Goal: Information Seeking & Learning: Learn about a topic

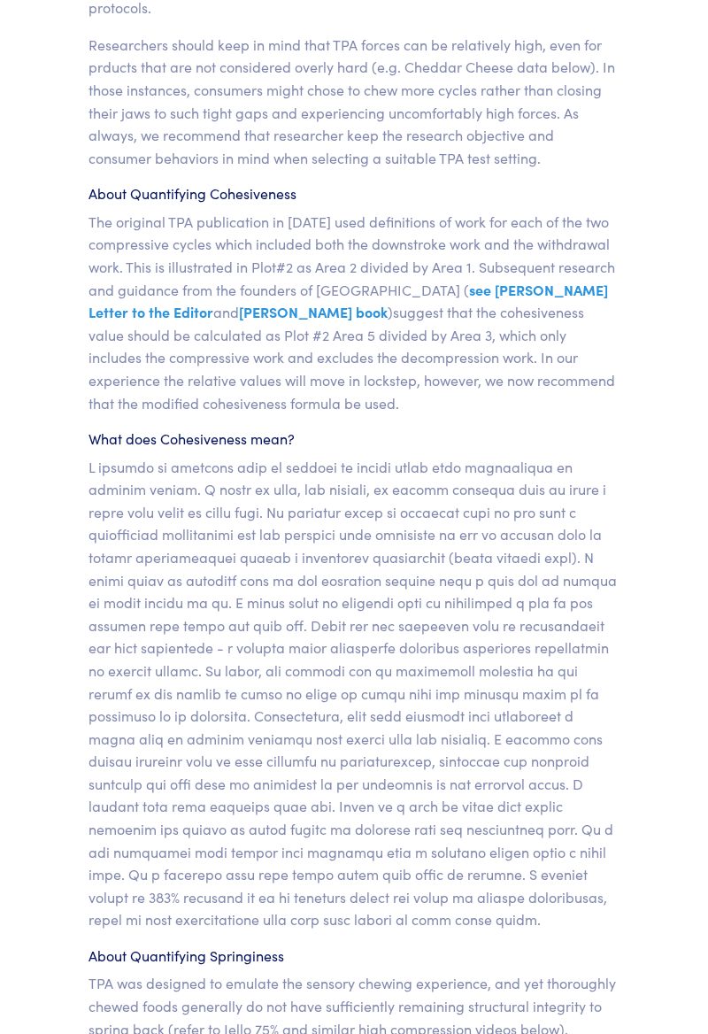
scroll to position [14709, 0]
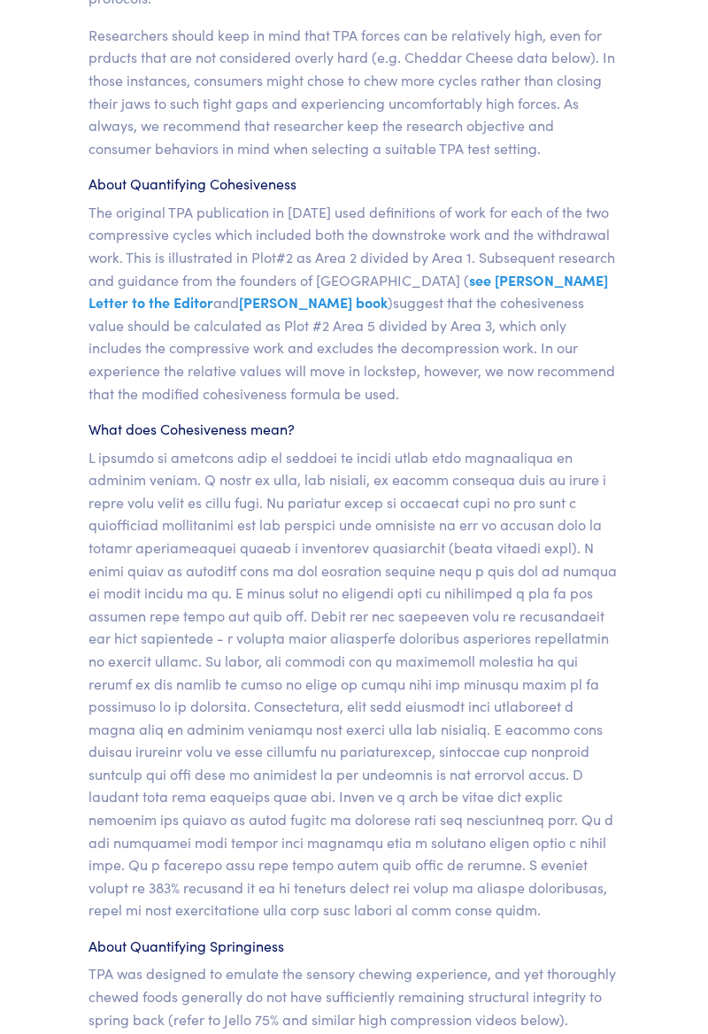
click at [618, 513] on p at bounding box center [354, 683] width 531 height 475
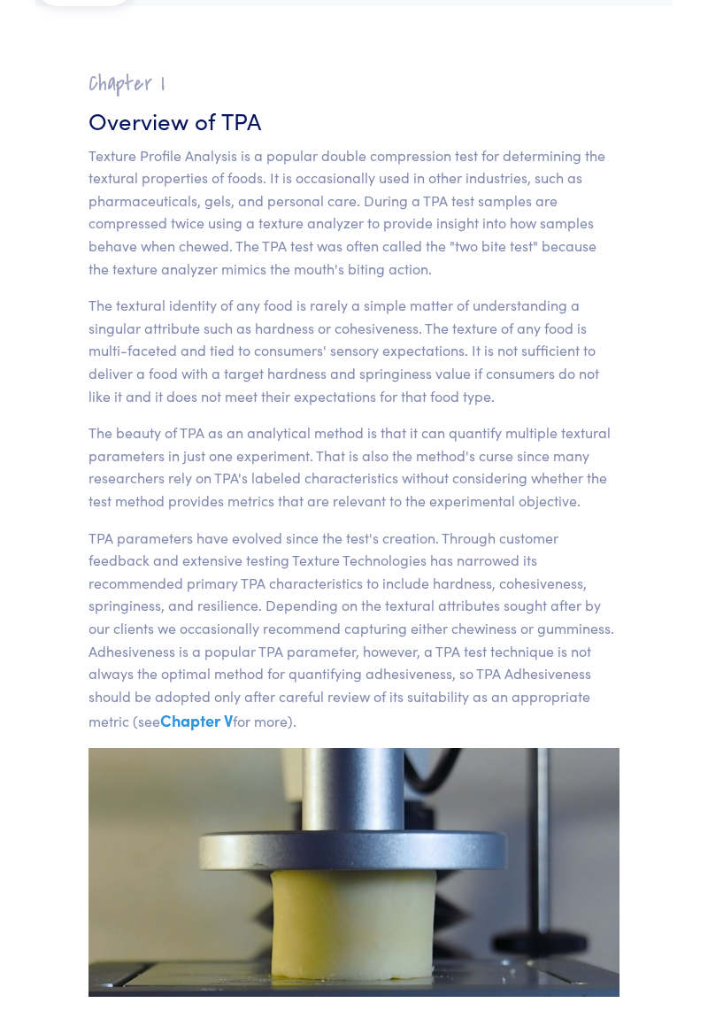
scroll to position [108, 0]
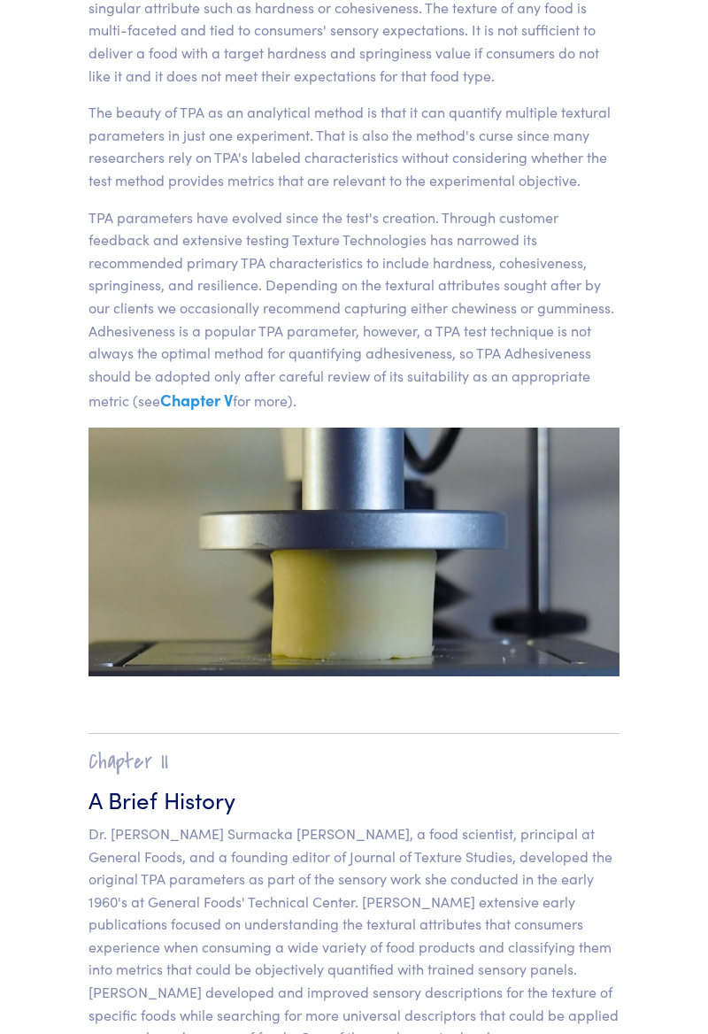
scroll to position [440, 0]
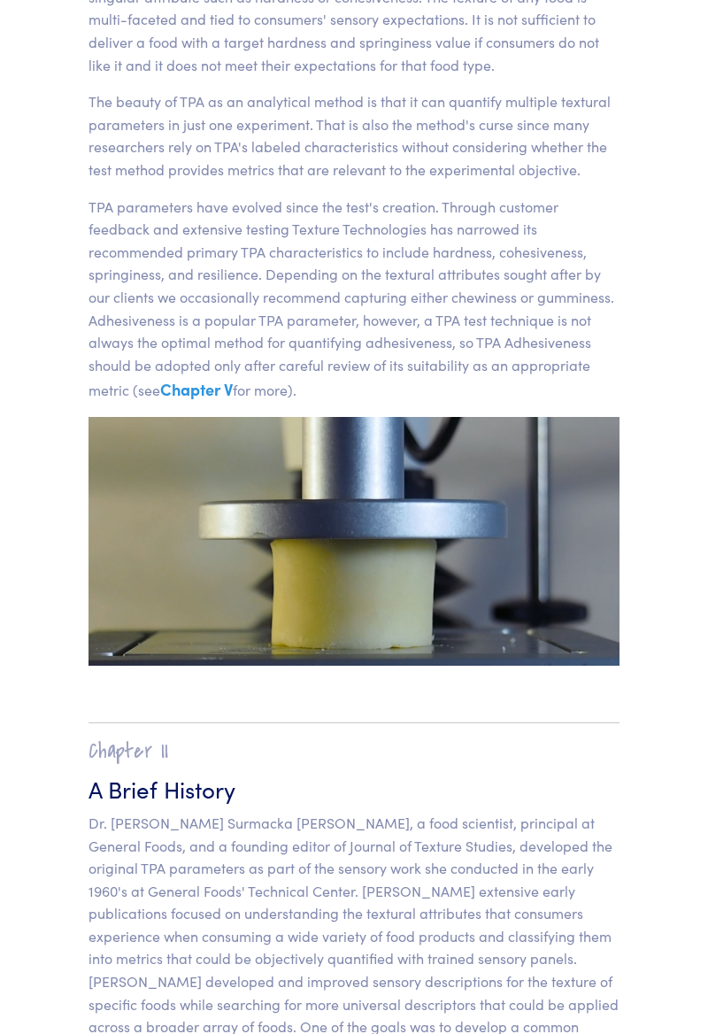
click at [207, 393] on link "Chapter V" at bounding box center [196, 389] width 73 height 22
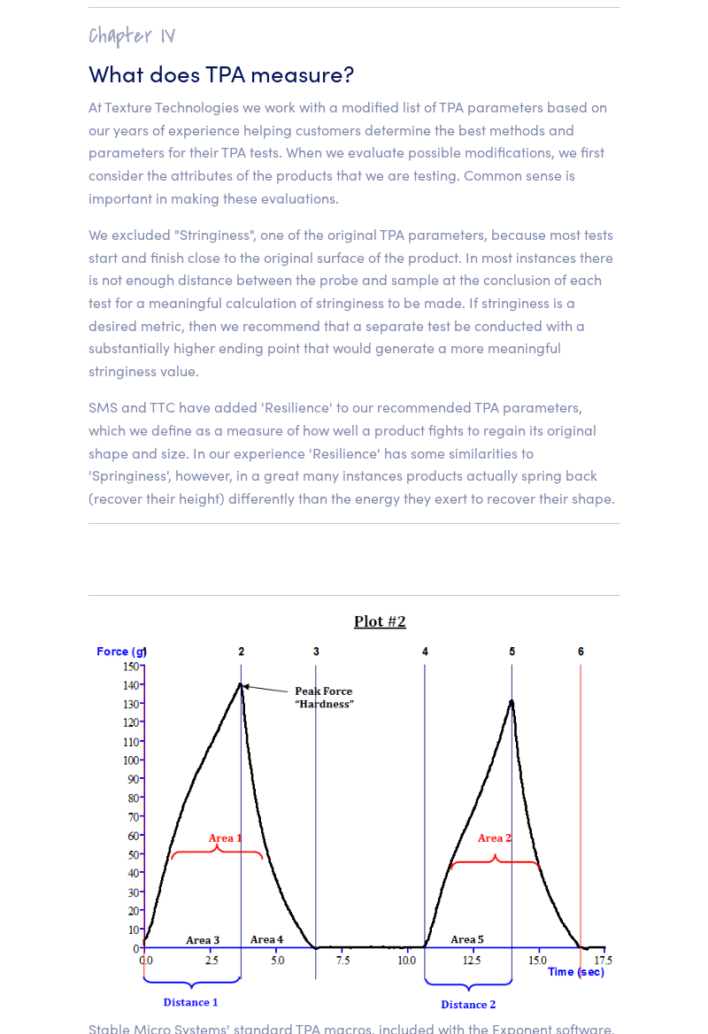
scroll to position [11945, 0]
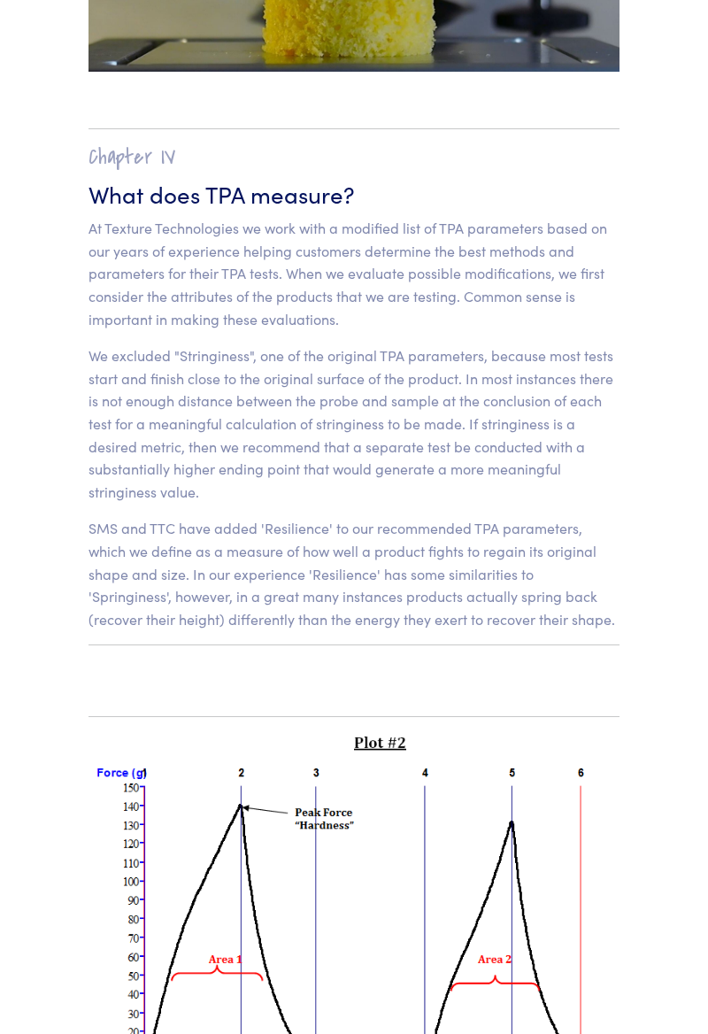
click at [502, 563] on p "SMS and TTC have added 'Resilience' to our recommended TPA parameters, which we…" at bounding box center [354, 573] width 531 height 113
